Goal: Find specific page/section: Find specific page/section

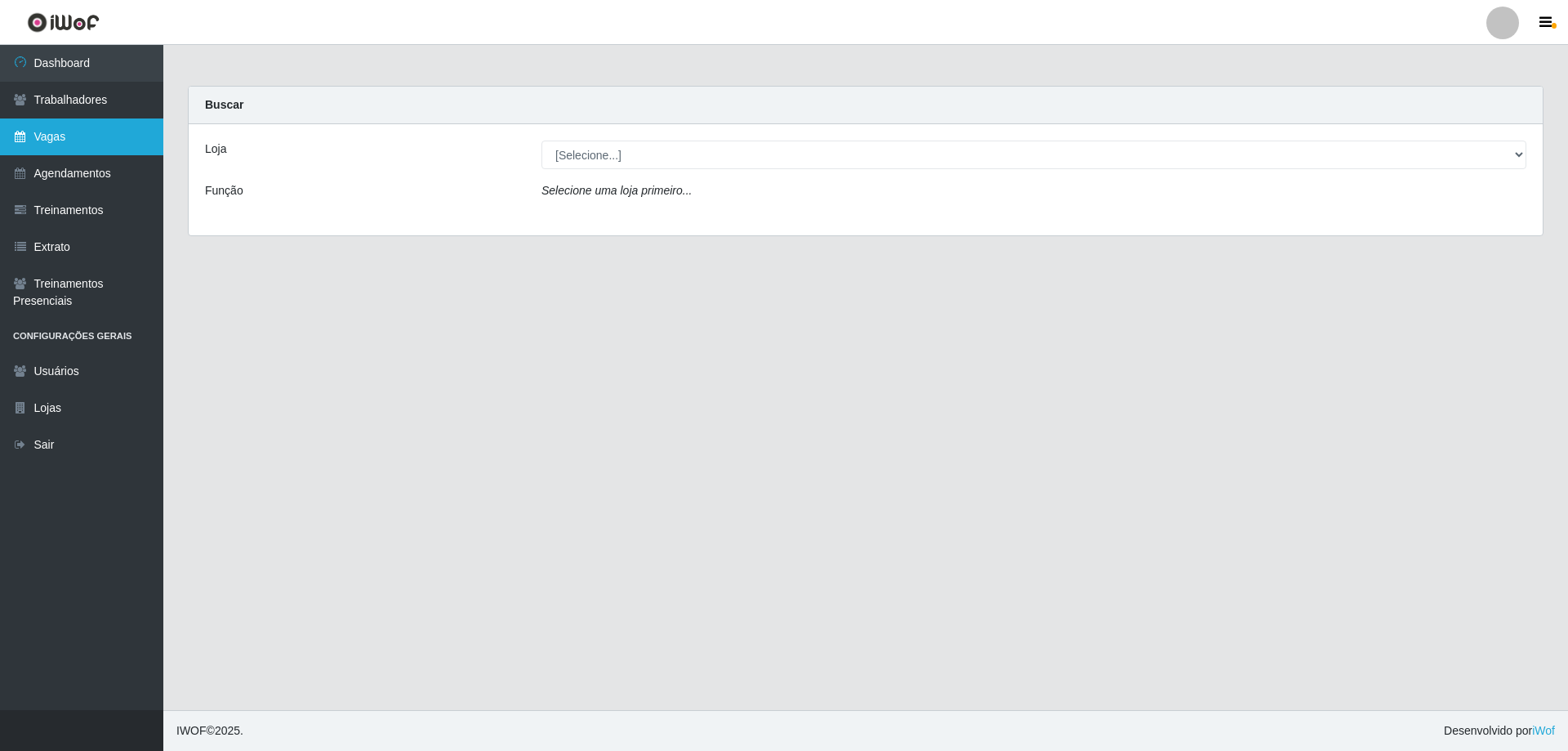
click at [103, 132] on link "Vagas" at bounding box center [81, 136] width 163 height 36
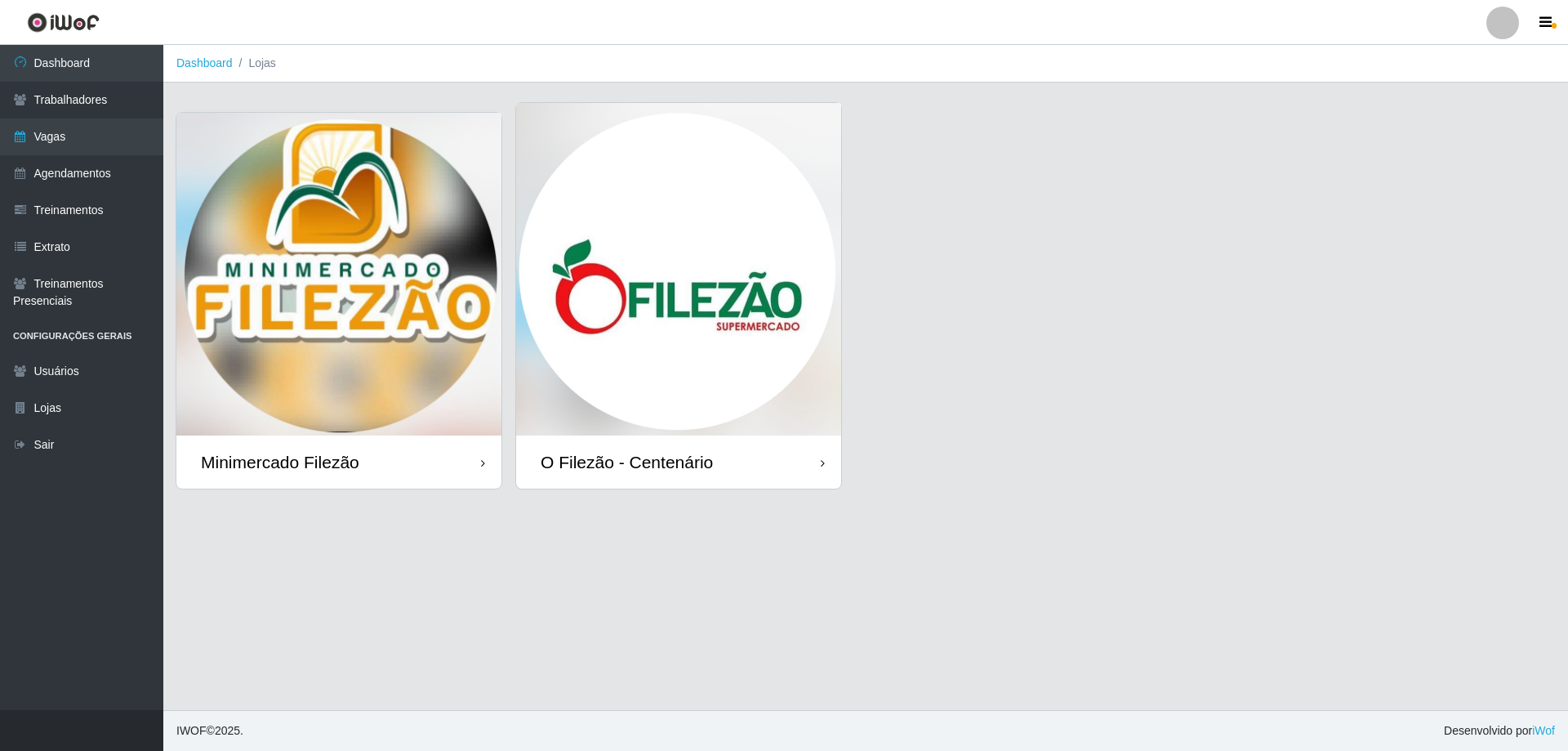
click at [249, 143] on img at bounding box center [339, 274] width 325 height 323
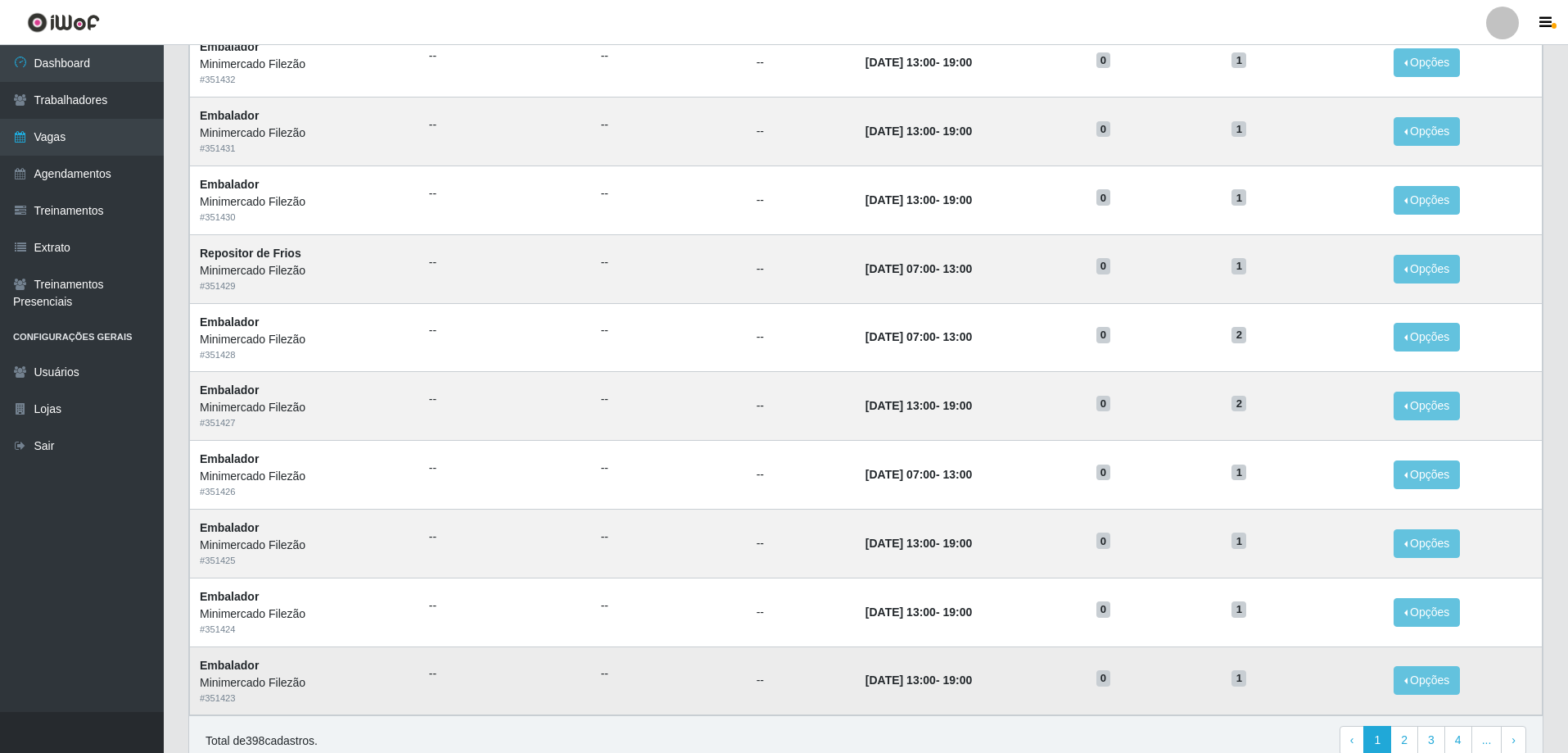
scroll to position [636, 0]
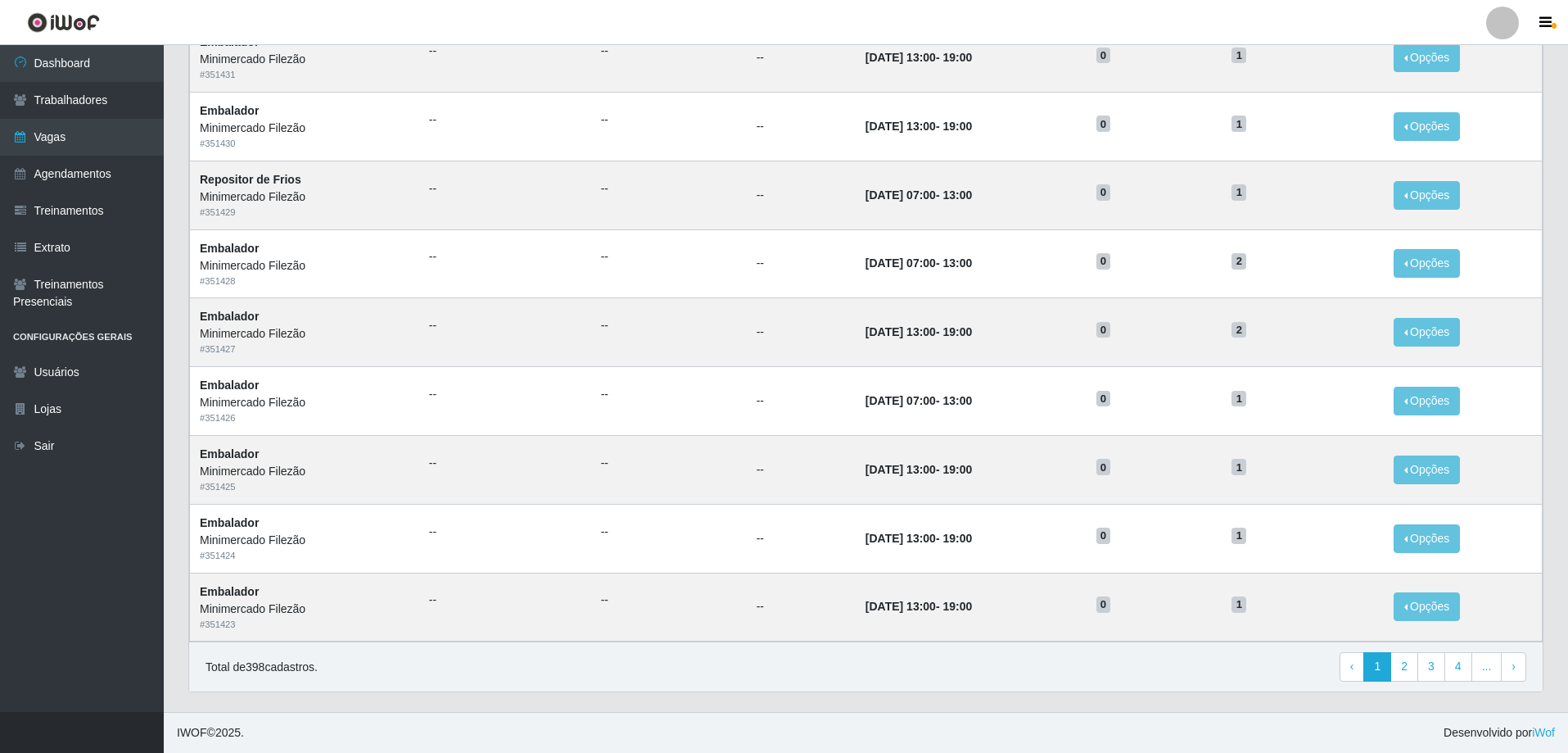
click at [978, 664] on div "Total de 398 cadastros. ‹ Previous 1 2 3 4 ... › Next" at bounding box center [865, 667] width 1321 height 30
click at [1407, 674] on link "2" at bounding box center [1404, 667] width 28 height 30
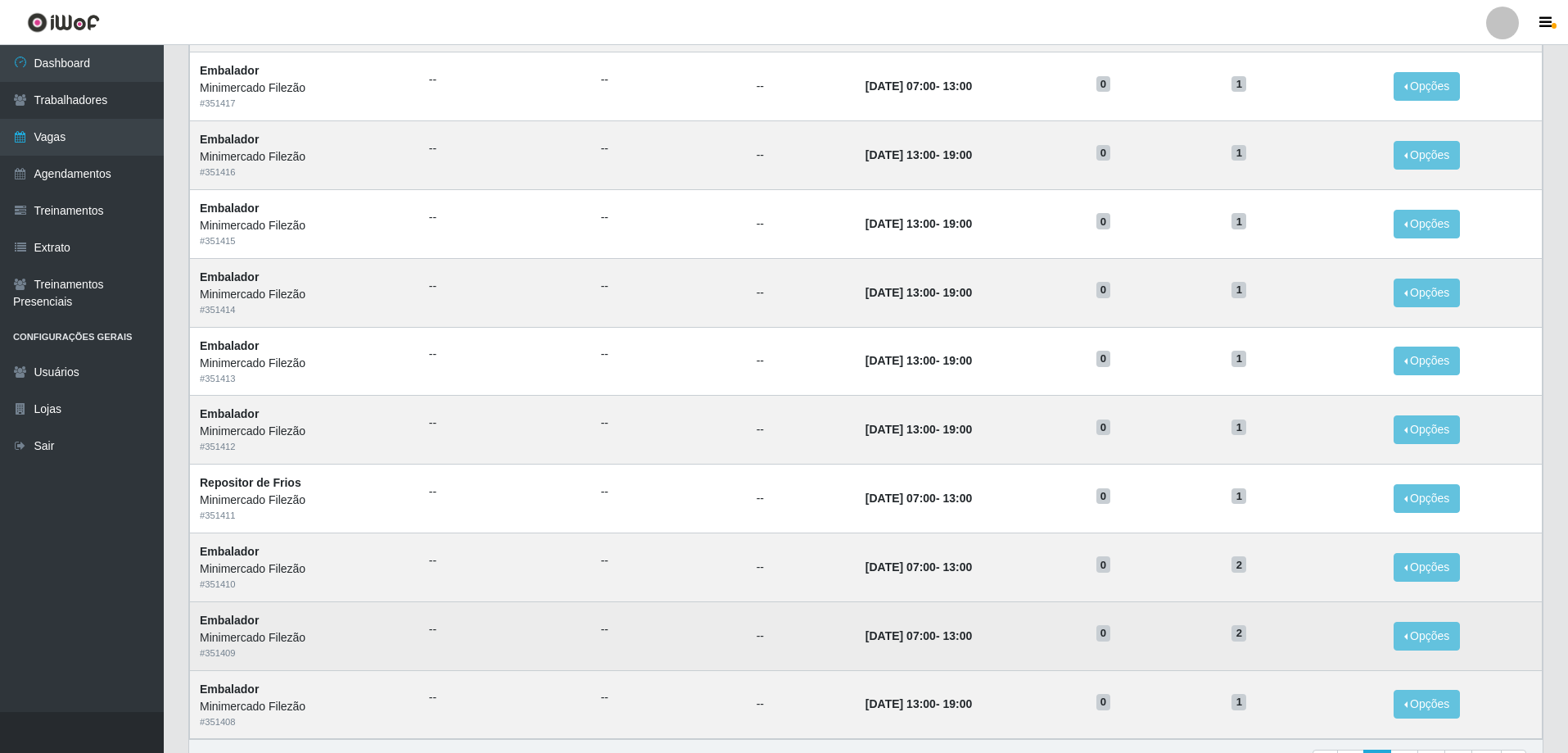
scroll to position [636, 0]
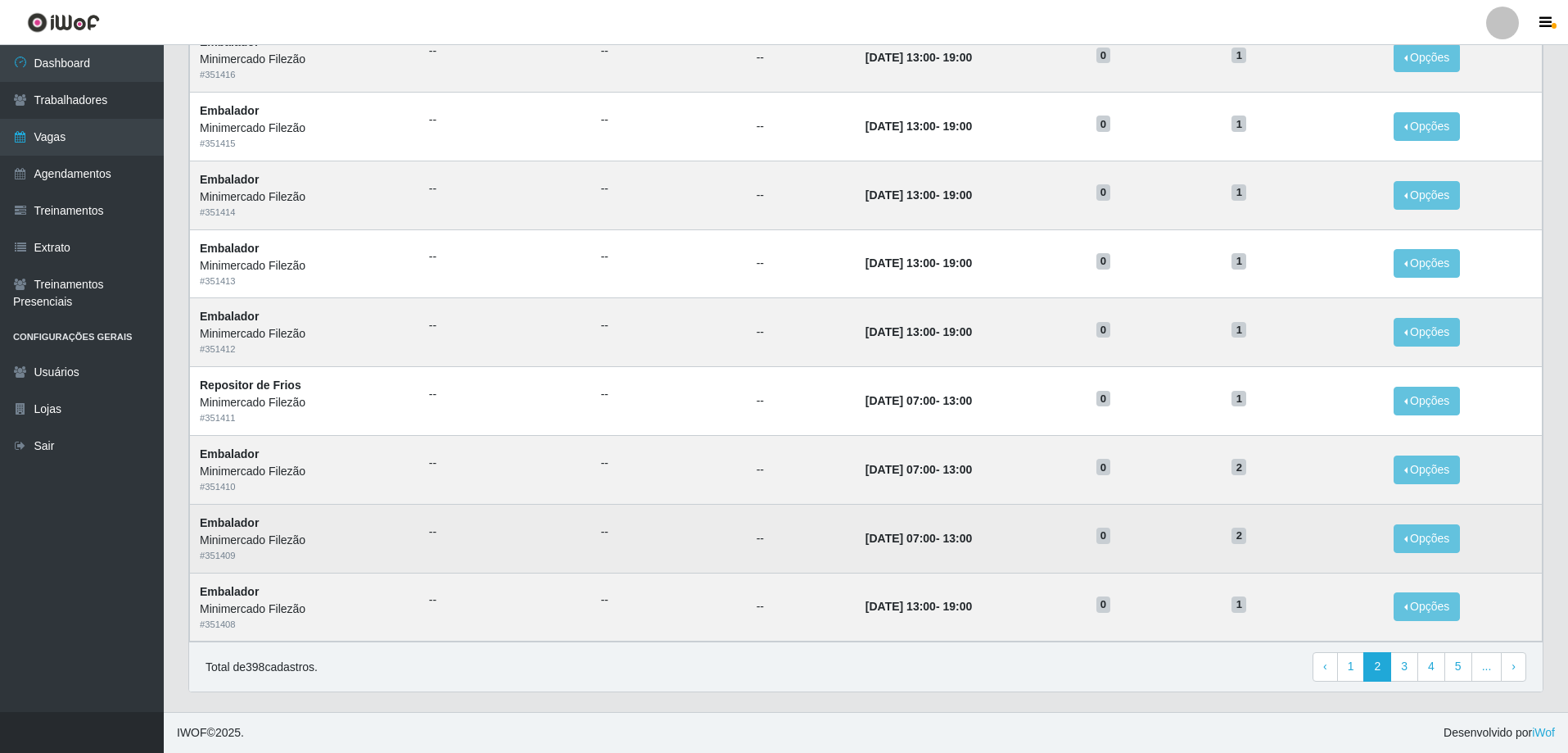
click at [984, 522] on td "[DATE] 07:00 - 13:00" at bounding box center [970, 538] width 231 height 69
